Goal: Obtain resource: Obtain resource

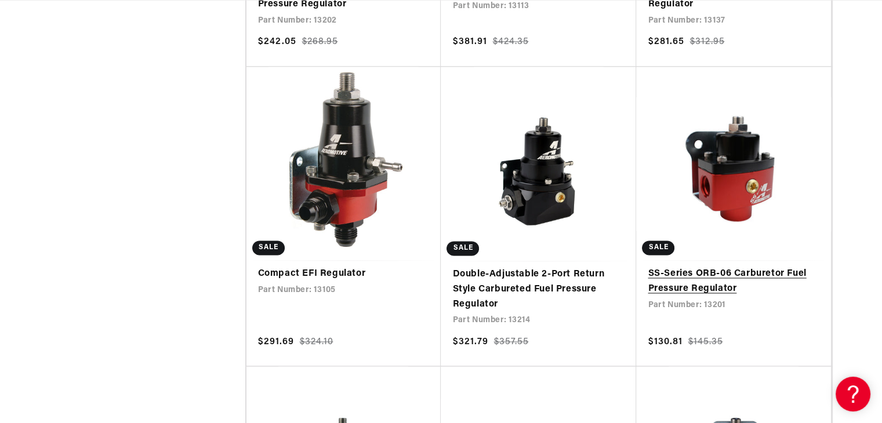
scroll to position [0, 1315]
drag, startPoint x: 715, startPoint y: 163, endPoint x: 697, endPoint y: 163, distance: 17.4
click at [697, 267] on link "SS-Series ORB-06 Carburetor Fuel Pressure Regulator" at bounding box center [734, 282] width 172 height 30
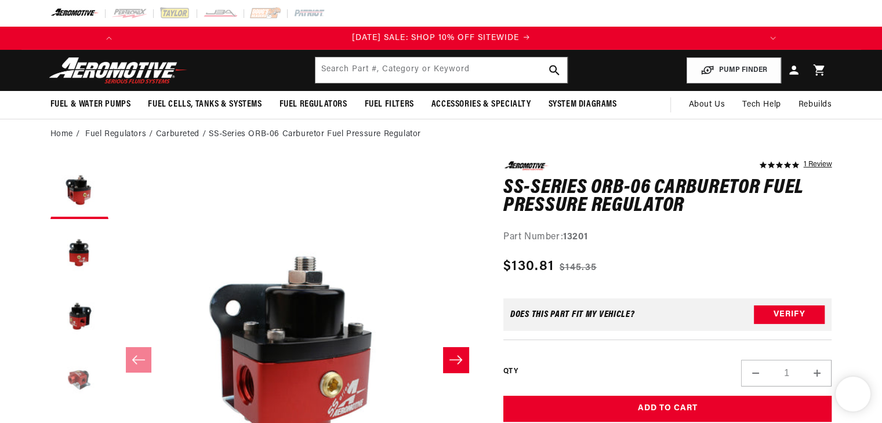
click at [82, 379] on button "Load image 4 in gallery view" at bounding box center [79, 381] width 58 height 58
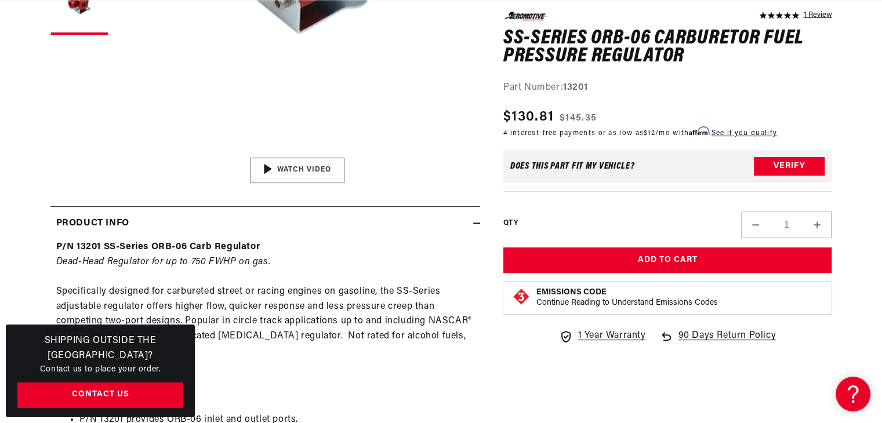
scroll to position [0, 1315]
click at [293, 171] on img "Gallery Viewer" at bounding box center [297, 170] width 176 height 99
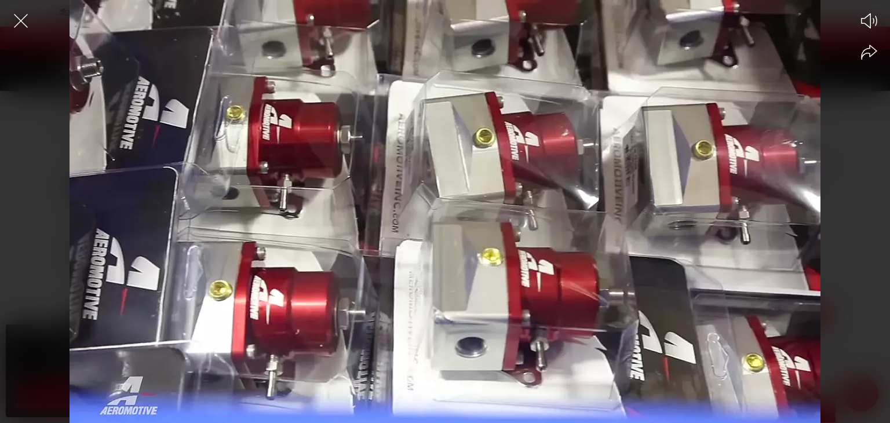
scroll to position [0, 0]
click at [337, 263] on div at bounding box center [445, 232] width 890 height 383
click at [23, 16] on icon "Close the video player" at bounding box center [21, 21] width 26 height 26
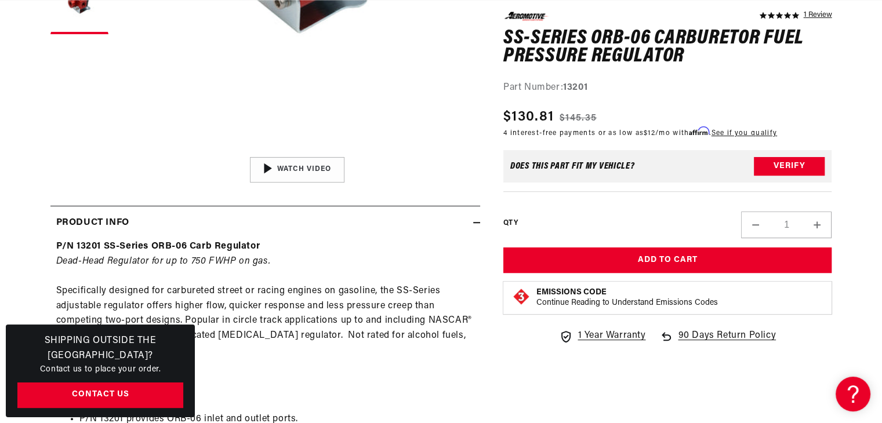
scroll to position [0, 1098]
click at [429, 172] on div "00:59 Videowise - eCommerce Video Platform Watch Video" at bounding box center [297, 170] width 366 height 26
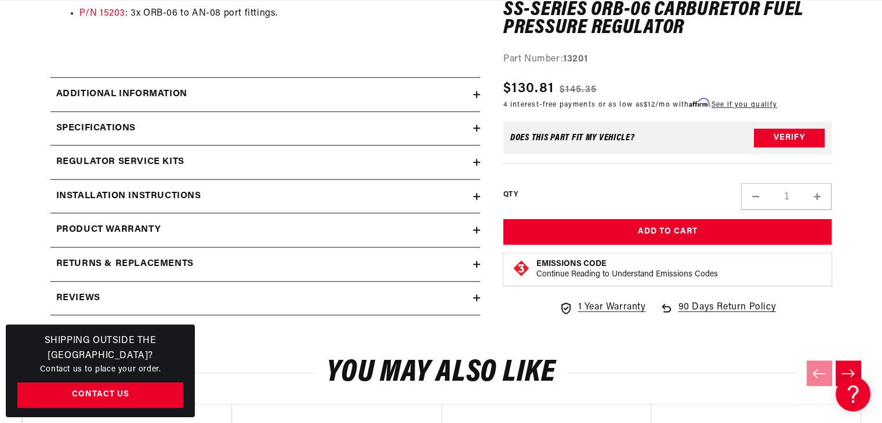
scroll to position [1125, 0]
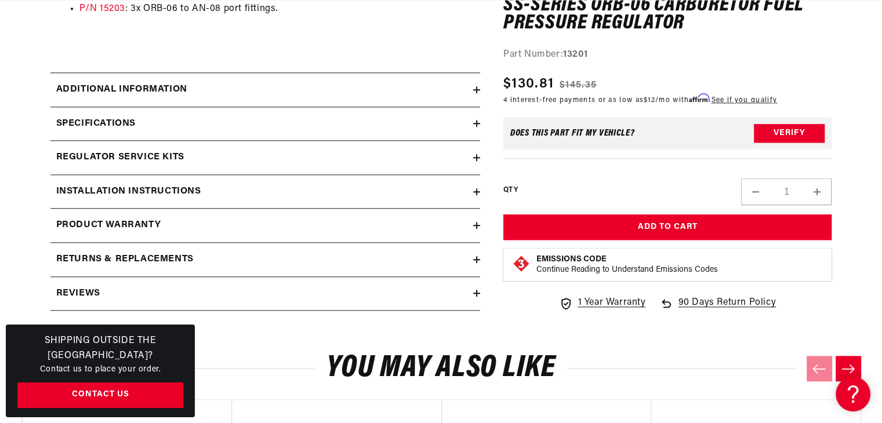
click at [473, 194] on icon at bounding box center [476, 191] width 7 height 7
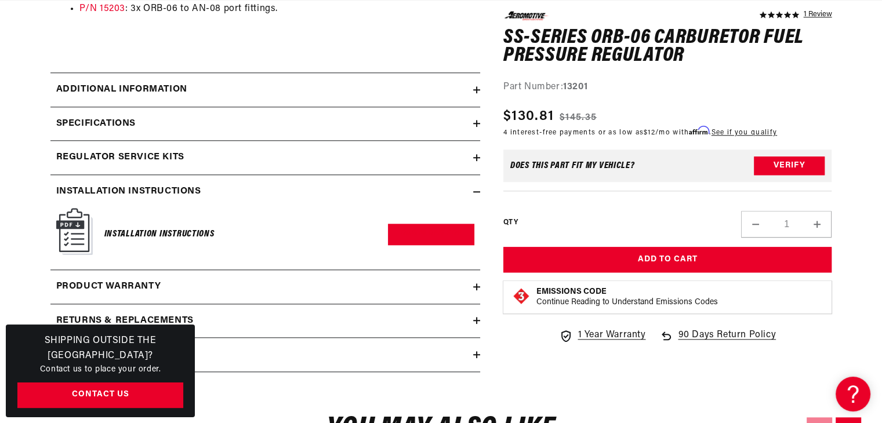
scroll to position [0, 657]
click at [417, 238] on link "Download PDF" at bounding box center [431, 234] width 86 height 21
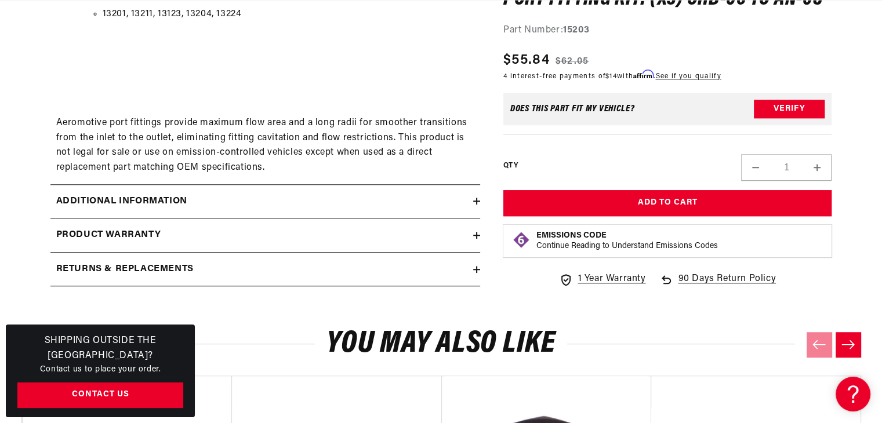
click at [473, 200] on icon at bounding box center [476, 201] width 7 height 7
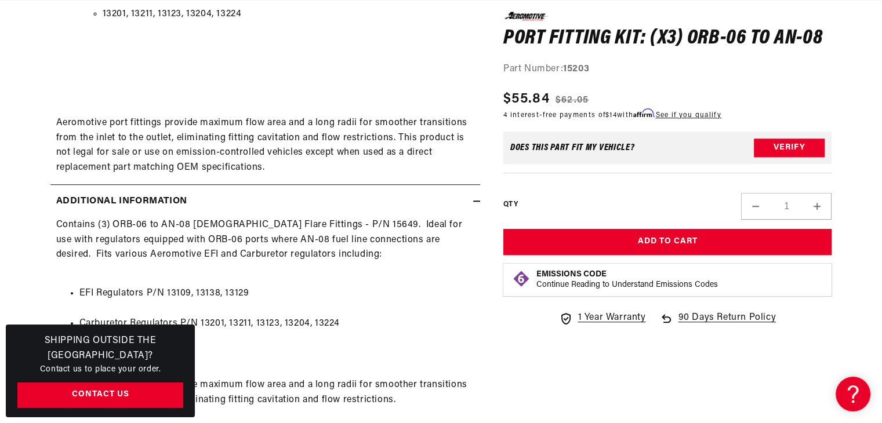
click at [478, 200] on icon at bounding box center [476, 201] width 7 height 7
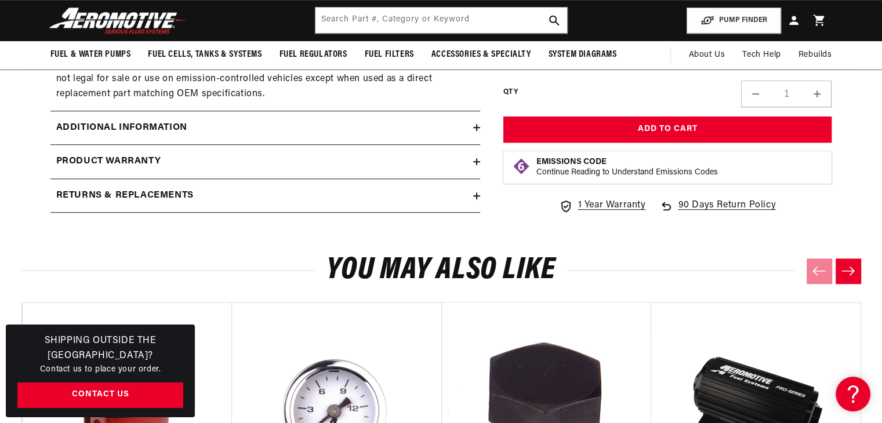
scroll to position [0, 568]
